Goal: Task Accomplishment & Management: Use online tool/utility

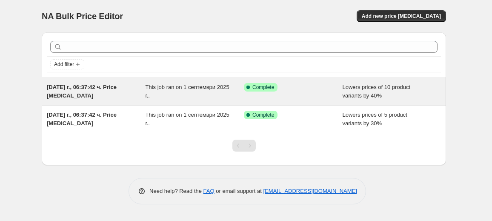
click at [96, 92] on div "[DATE] г., 06:37:42 ч. Price [MEDICAL_DATA]" at bounding box center [96, 91] width 99 height 17
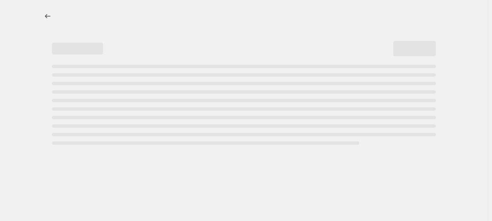
select select "percentage"
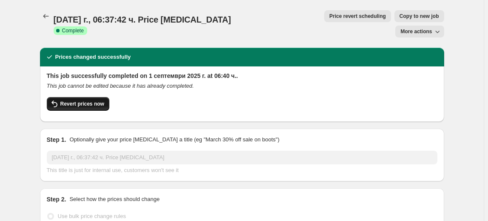
click at [76, 100] on span "Revert prices now" at bounding box center [82, 103] width 44 height 7
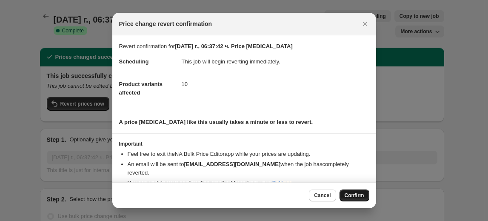
click at [344, 190] on button "Confirm" at bounding box center [355, 195] width 30 height 12
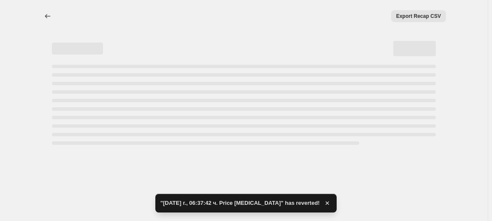
select select "percentage"
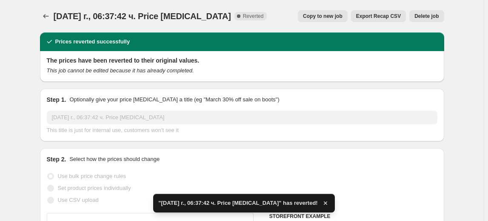
click at [427, 12] on button "Delete job" at bounding box center [427, 16] width 34 height 12
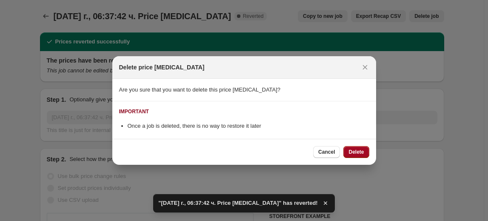
click at [357, 148] on button "Delete" at bounding box center [357, 152] width 26 height 12
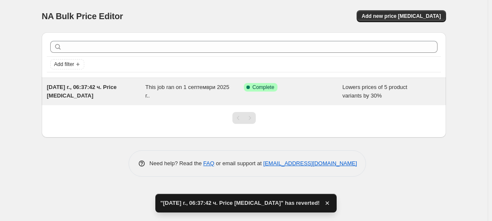
click at [157, 94] on div "This job ran on 1 септември 2025 г.." at bounding box center [195, 91] width 99 height 17
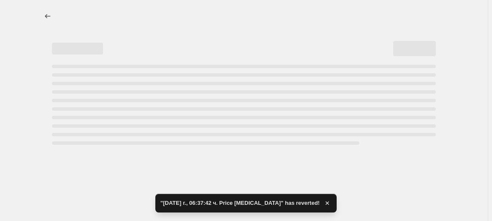
select select "percentage"
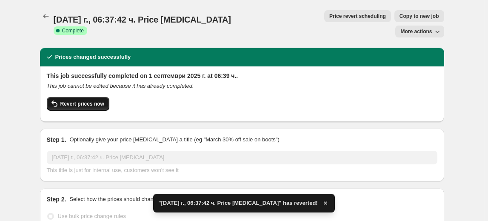
click at [97, 97] on button "Revert prices now" at bounding box center [78, 104] width 63 height 14
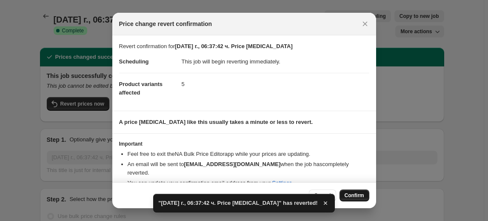
click at [355, 197] on span "Confirm" at bounding box center [355, 195] width 20 height 7
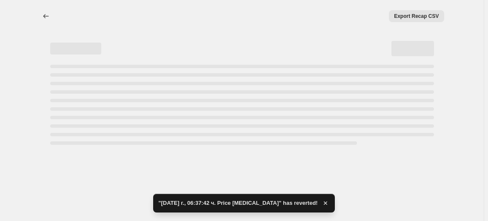
select select "percentage"
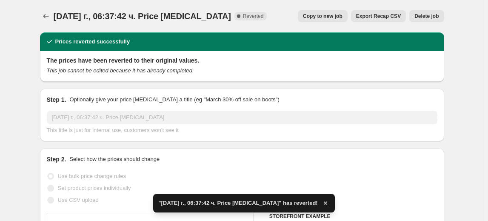
click at [428, 15] on span "Delete job" at bounding box center [427, 16] width 24 height 7
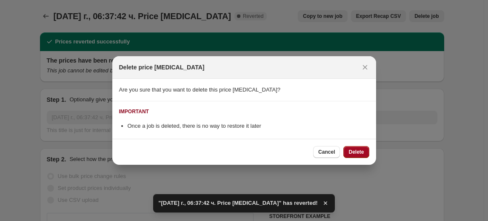
click at [355, 155] on button "Delete" at bounding box center [357, 152] width 26 height 12
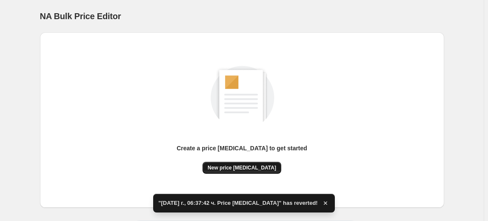
click at [240, 167] on span "New price change job" at bounding box center [242, 167] width 69 height 7
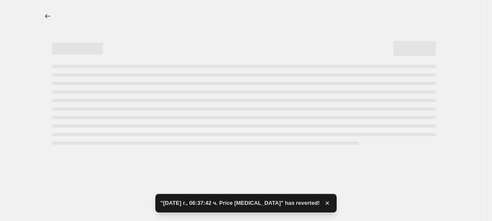
select select "percentage"
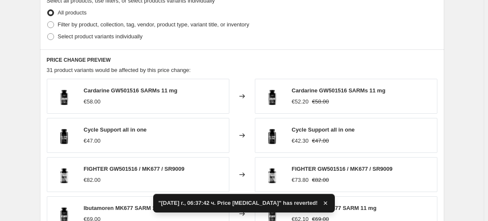
scroll to position [426, 0]
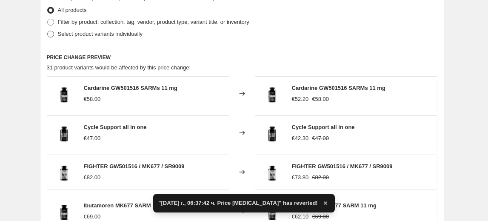
click at [97, 37] on span "Select product variants individually" at bounding box center [100, 34] width 85 height 9
click at [48, 31] on input "Select product variants individually" at bounding box center [47, 31] width 0 height 0
radio input "true"
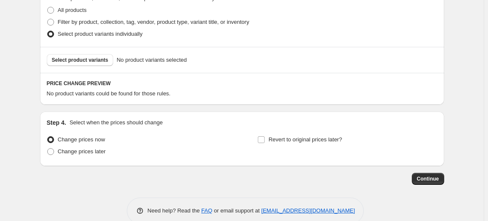
click at [87, 63] on button "Select product variants" at bounding box center [80, 60] width 67 height 12
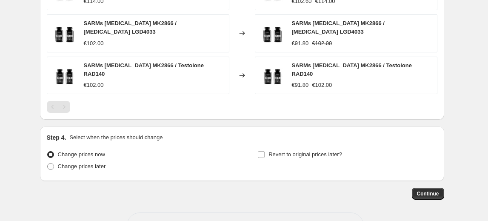
scroll to position [654, 0]
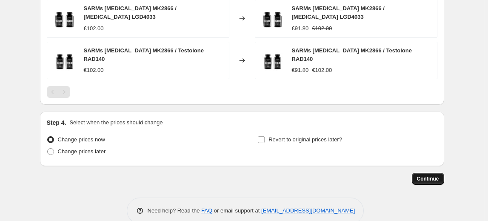
click at [439, 175] on span "Continue" at bounding box center [428, 178] width 22 height 7
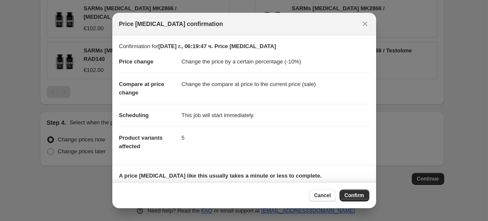
click at [359, 195] on span "Confirm" at bounding box center [355, 195] width 20 height 7
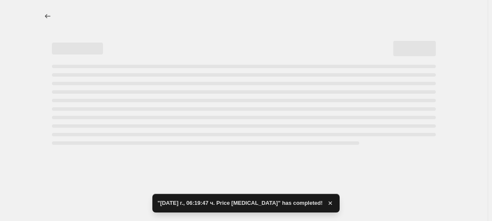
select select "percentage"
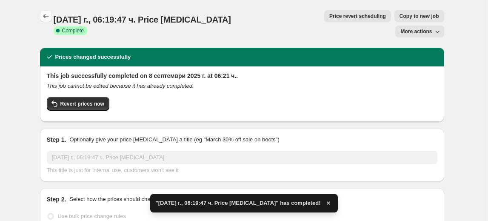
click at [45, 18] on icon "Price change jobs" at bounding box center [46, 16] width 9 height 9
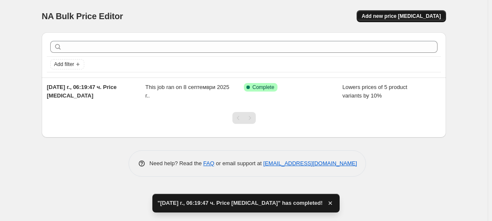
click at [400, 17] on span "Add new price change job" at bounding box center [401, 16] width 79 height 7
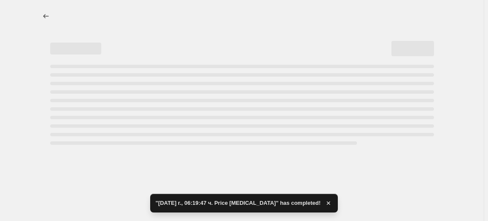
select select "percentage"
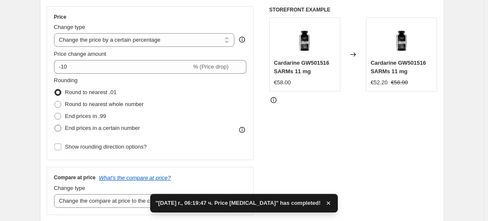
scroll to position [155, 0]
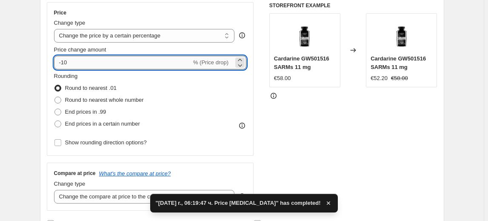
click at [66, 64] on input "-10" at bounding box center [123, 63] width 138 height 14
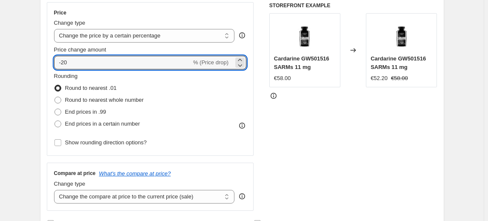
type input "-20"
click at [89, 75] on fieldset "Rounding Round to nearest .01 Round to nearest whole number End prices in .99 E…" at bounding box center [99, 101] width 90 height 58
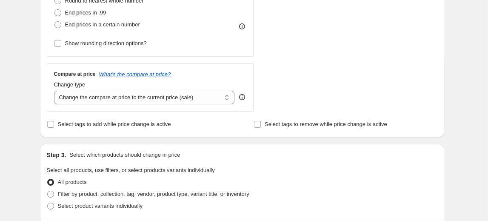
scroll to position [348, 0]
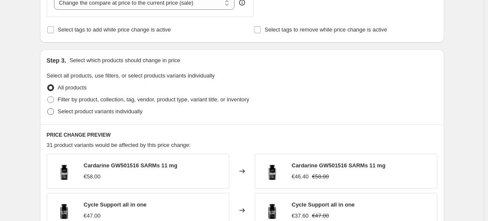
click at [77, 110] on span "Select product variants individually" at bounding box center [100, 111] width 85 height 6
click at [48, 109] on input "Select product variants individually" at bounding box center [47, 108] width 0 height 0
radio input "true"
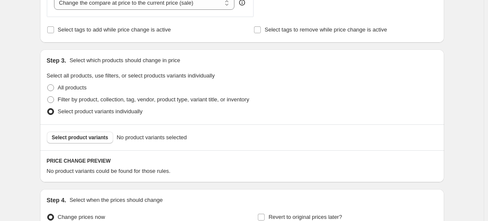
click at [80, 138] on span "Select product variants" at bounding box center [80, 137] width 57 height 7
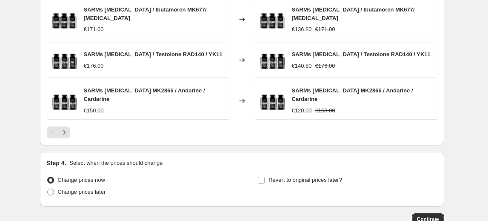
scroll to position [654, 0]
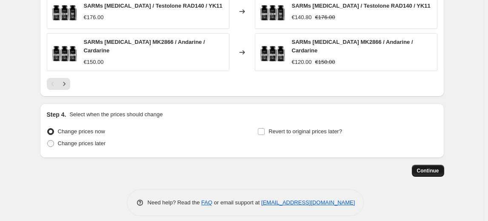
click at [433, 167] on span "Continue" at bounding box center [428, 170] width 22 height 7
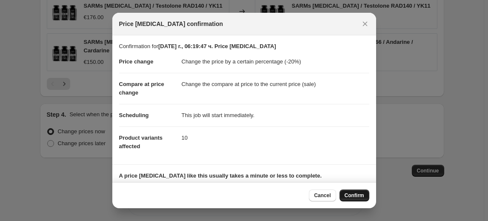
click at [356, 197] on span "Confirm" at bounding box center [355, 195] width 20 height 7
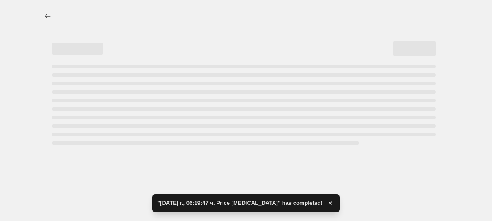
select select "percentage"
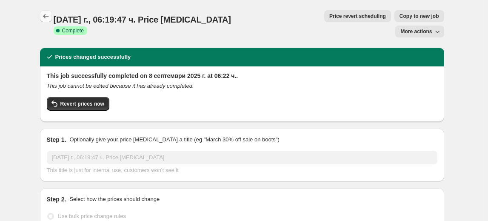
click at [46, 11] on button "Price change jobs" at bounding box center [46, 16] width 12 height 12
